Goal: Task Accomplishment & Management: Manage account settings

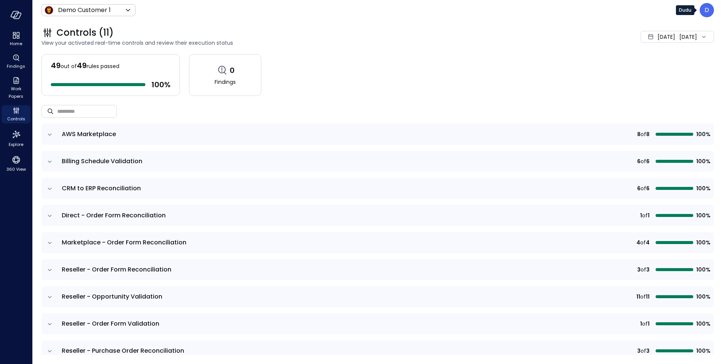
click at [706, 14] on p "D" at bounding box center [706, 10] width 5 height 9
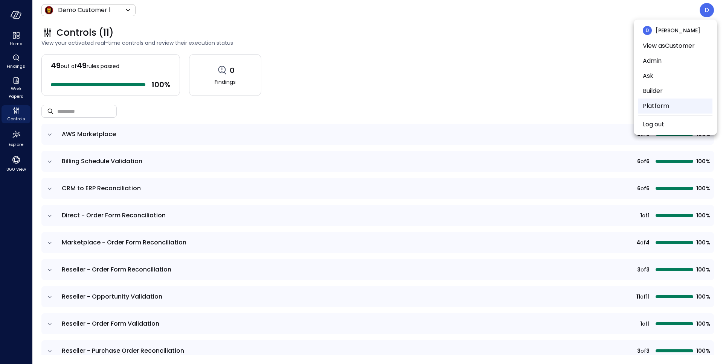
click at [654, 102] on li "Platform" at bounding box center [675, 106] width 74 height 15
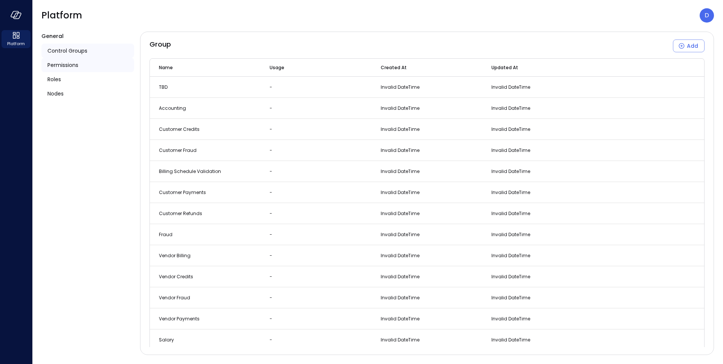
click at [64, 65] on span "Permissions" at bounding box center [62, 65] width 31 height 8
